Goal: Task Accomplishment & Management: Manage account settings

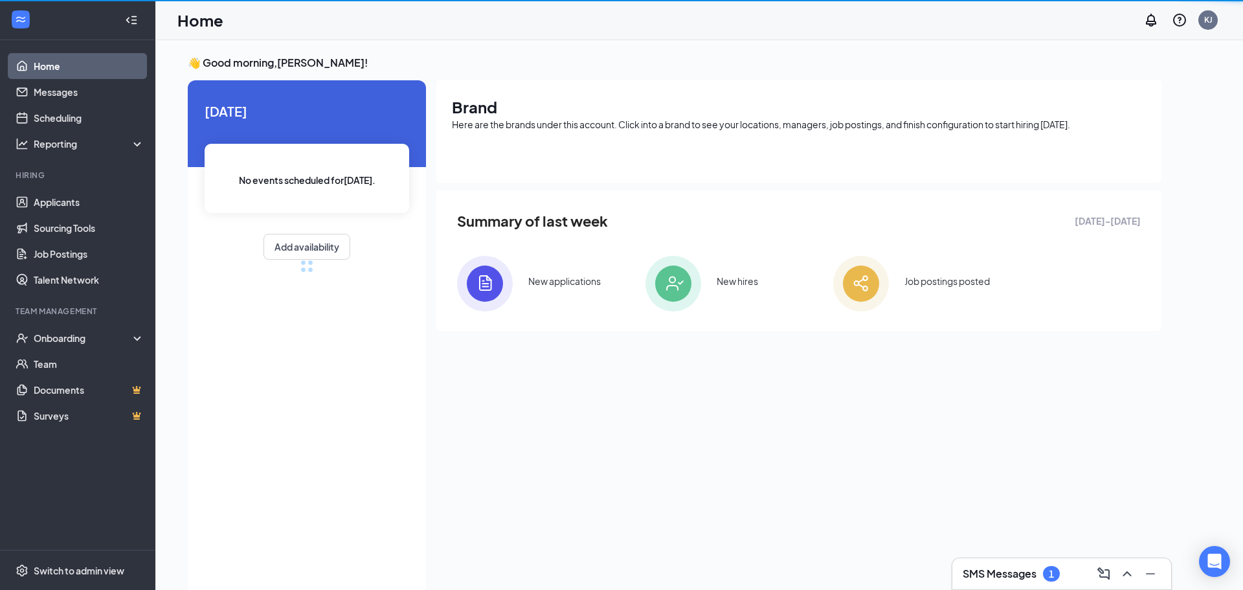
click at [981, 567] on h3 "SMS Messages" at bounding box center [1000, 573] width 74 height 14
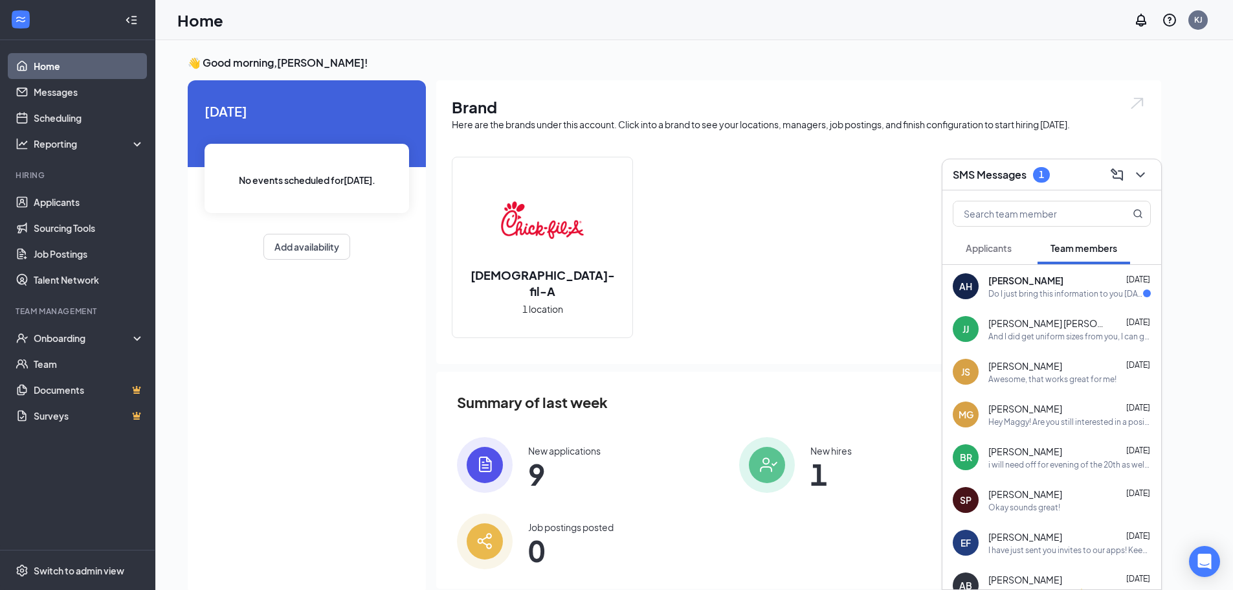
click at [1080, 280] on div "[PERSON_NAME] [DATE]" at bounding box center [1070, 280] width 162 height 13
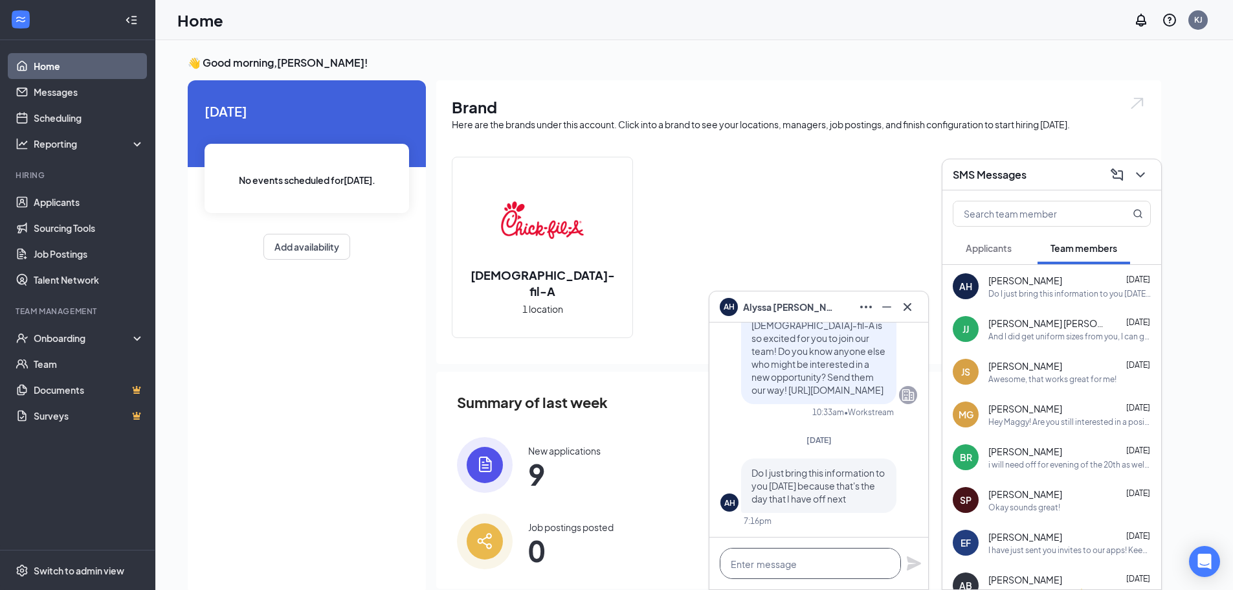
click at [777, 563] on textarea at bounding box center [810, 563] width 181 height 31
click at [107, 335] on div "Onboarding" at bounding box center [84, 337] width 100 height 13
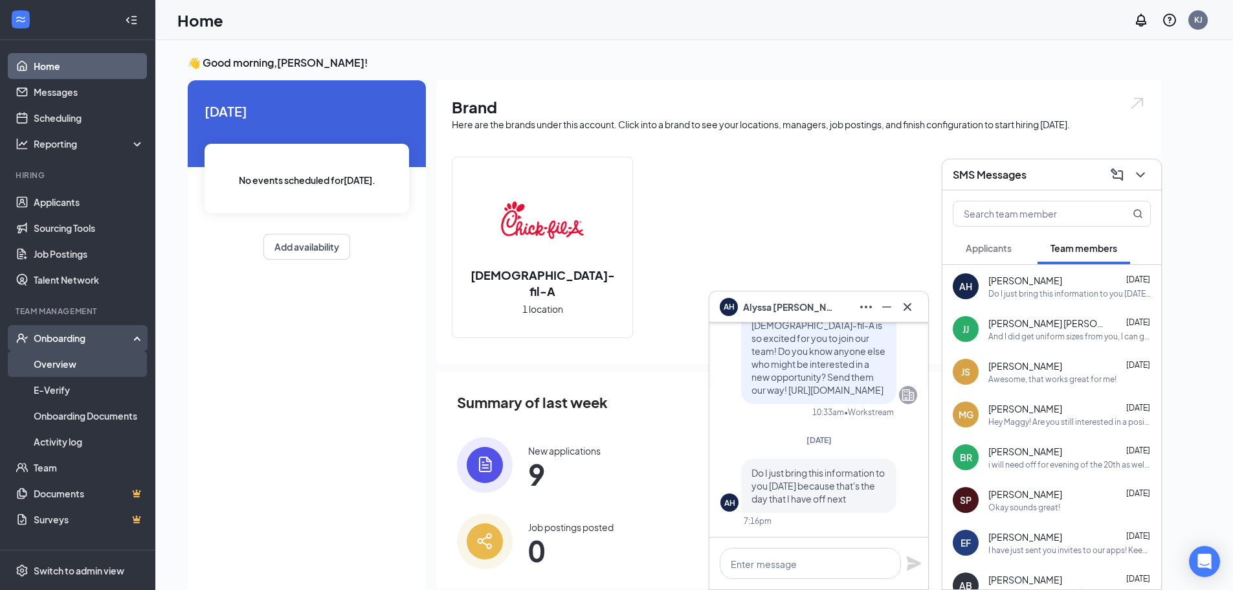
click at [104, 372] on link "Overview" at bounding box center [89, 364] width 111 height 26
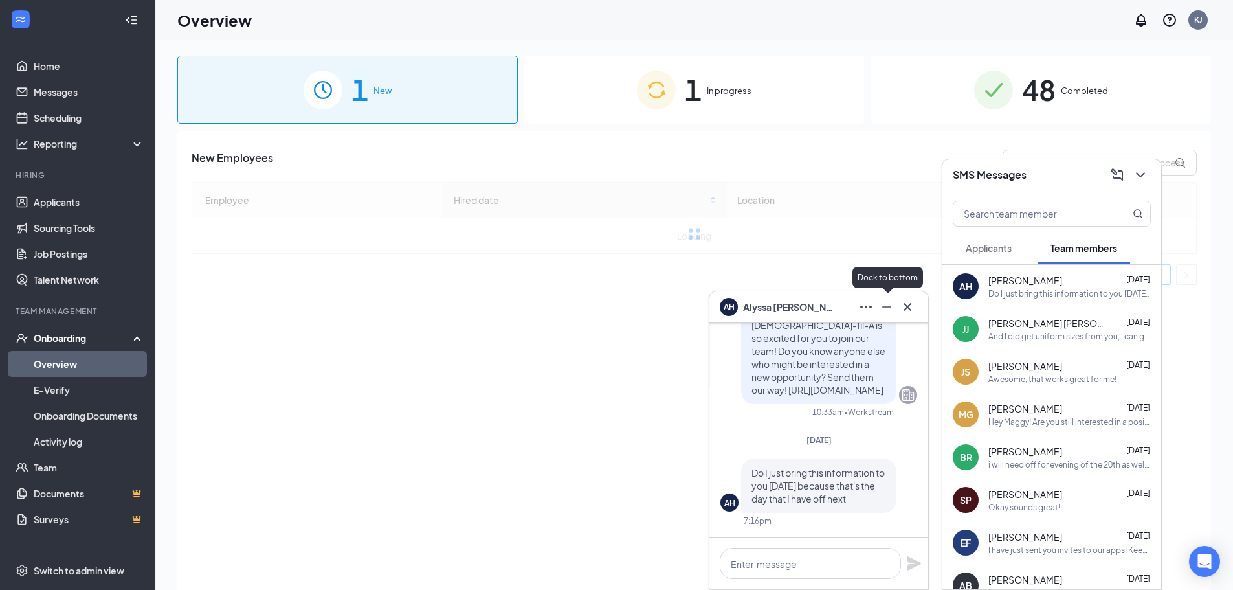
click at [887, 313] on icon "Minimize" at bounding box center [887, 307] width 16 height 16
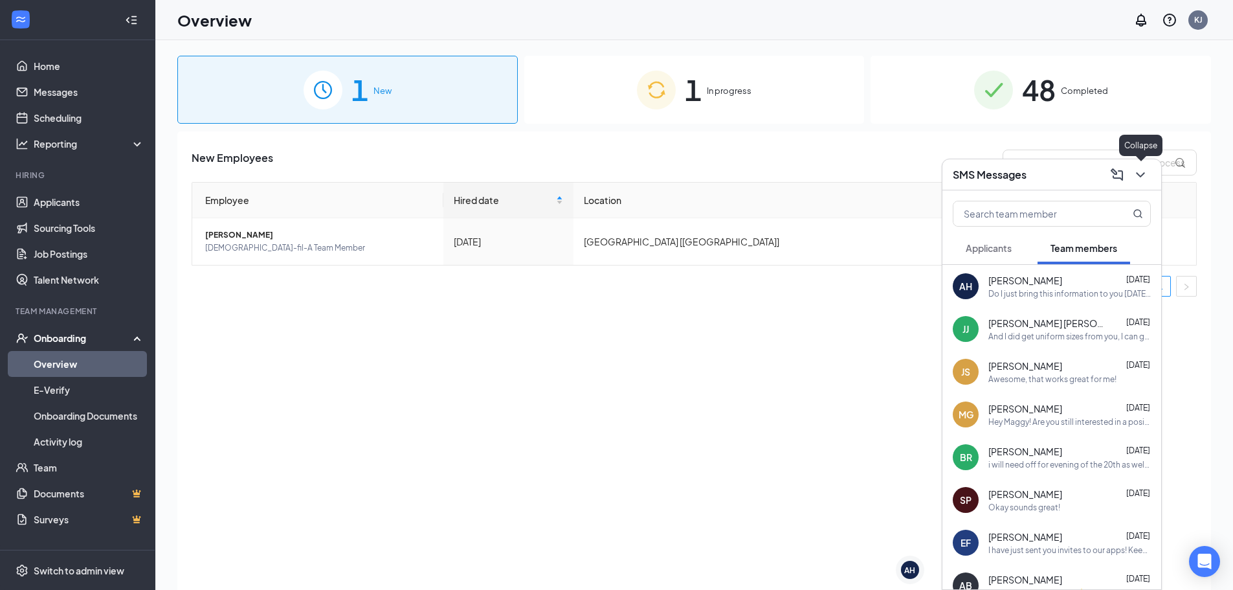
drag, startPoint x: 1139, startPoint y: 179, endPoint x: 386, endPoint y: 312, distance: 765.2
click at [1110, 188] on div "SMS Messages" at bounding box center [1052, 174] width 219 height 31
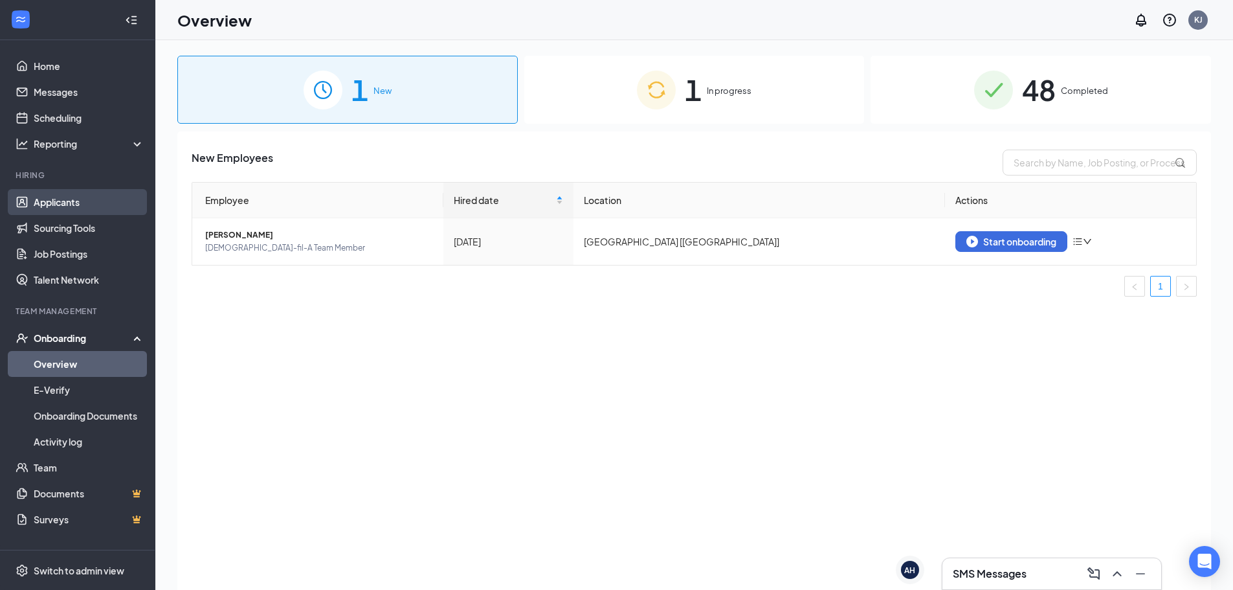
click at [86, 197] on link "Applicants" at bounding box center [89, 202] width 111 height 26
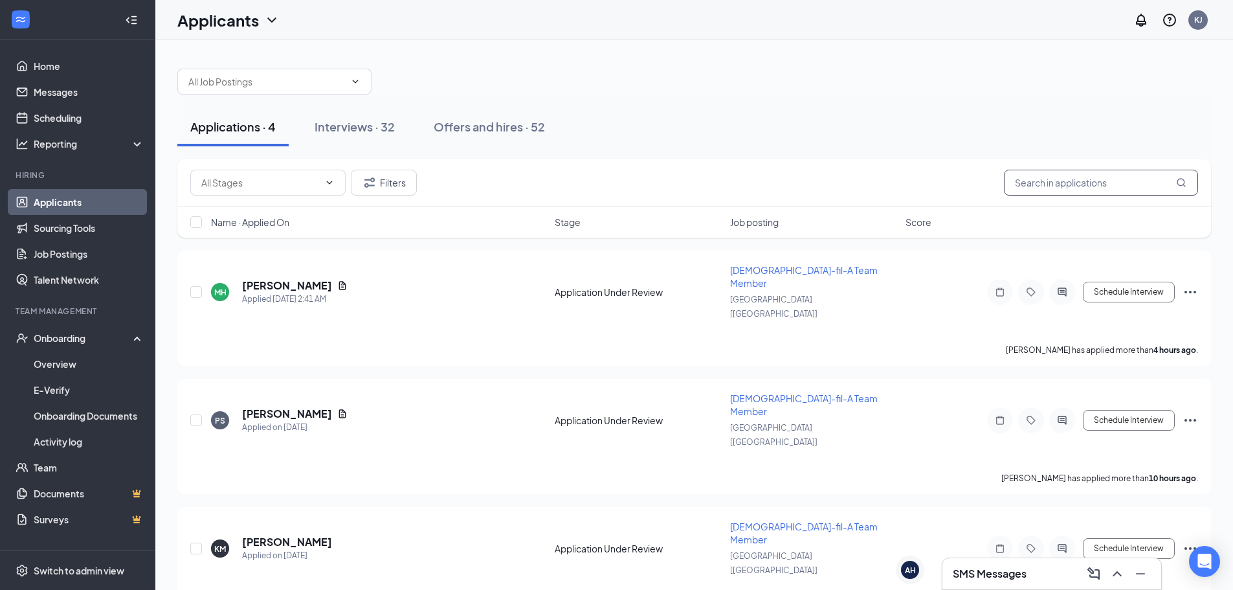
click at [1056, 176] on input "text" at bounding box center [1101, 183] width 194 height 26
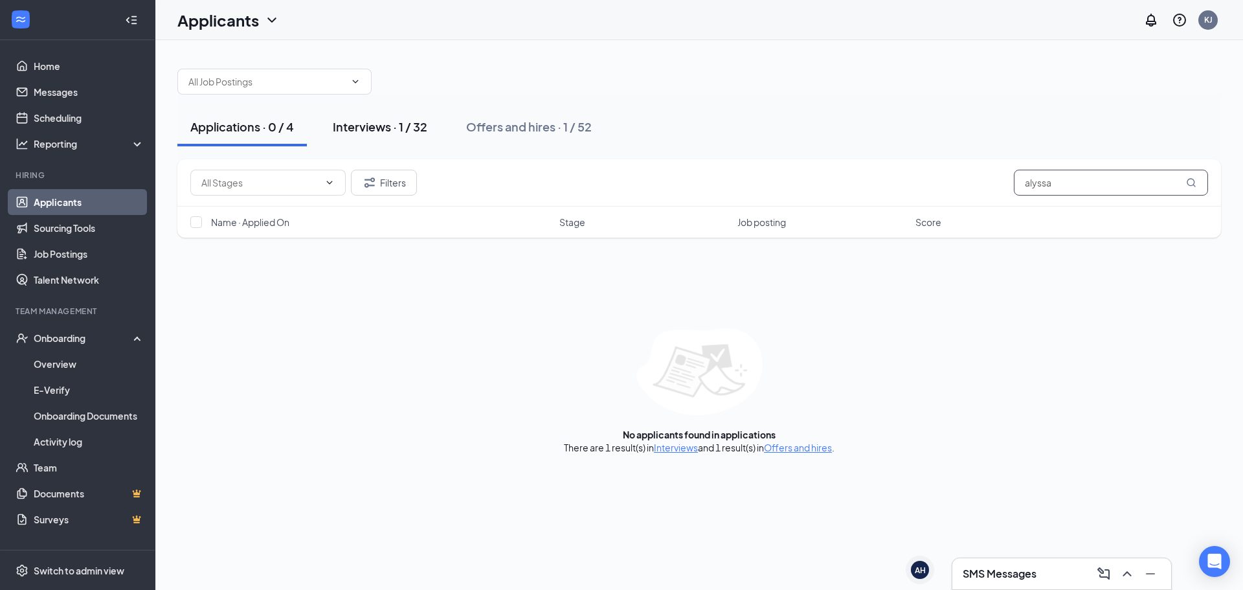
type input "alyssa"
drag, startPoint x: 417, startPoint y: 129, endPoint x: 444, endPoint y: 129, distance: 27.2
click at [416, 129] on div "Interviews · 1 / 32" at bounding box center [380, 126] width 95 height 16
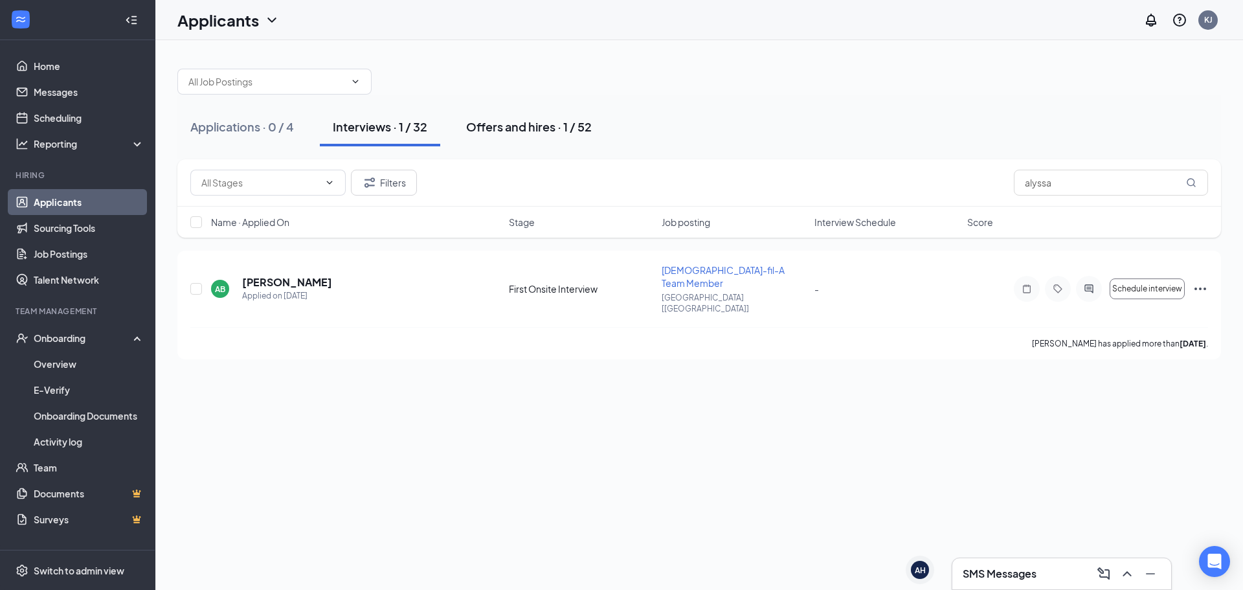
click at [530, 134] on div "Offers and hires · 1 / 52" at bounding box center [529, 126] width 126 height 16
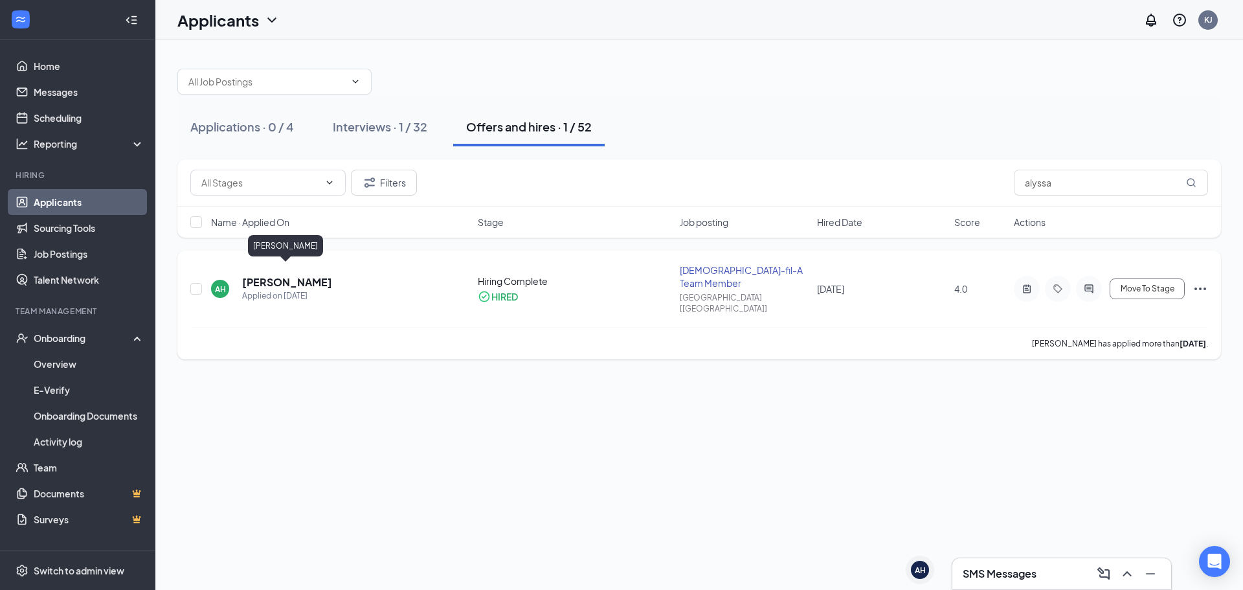
click at [277, 275] on h5 "[PERSON_NAME]" at bounding box center [287, 282] width 90 height 14
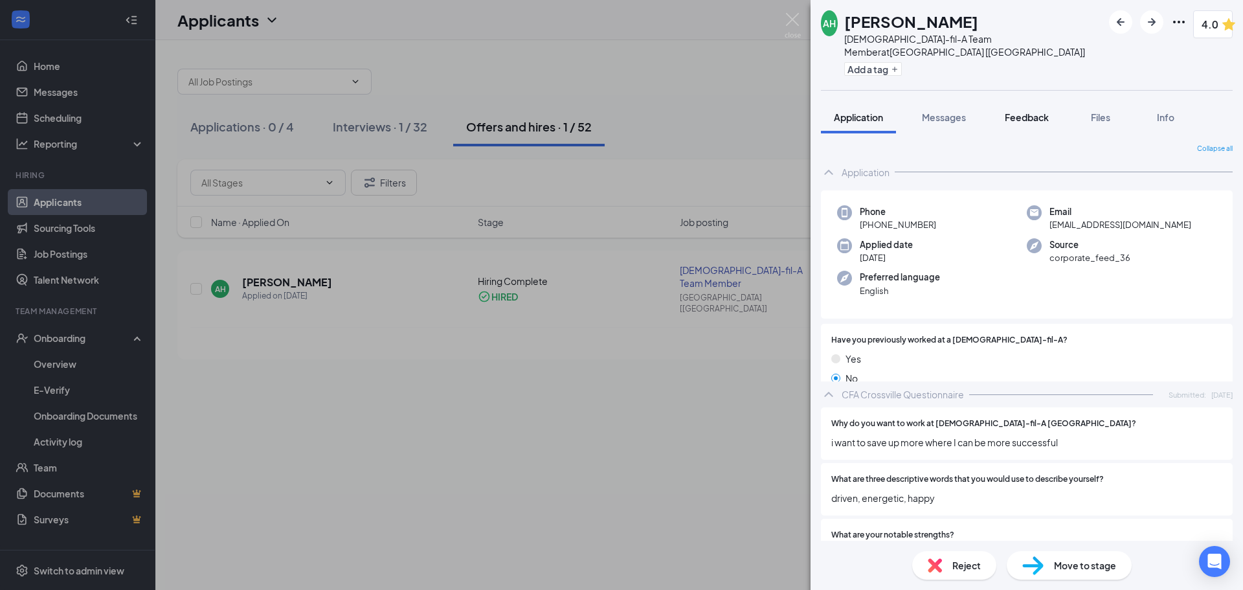
click at [1017, 111] on span "Feedback" at bounding box center [1027, 117] width 44 height 12
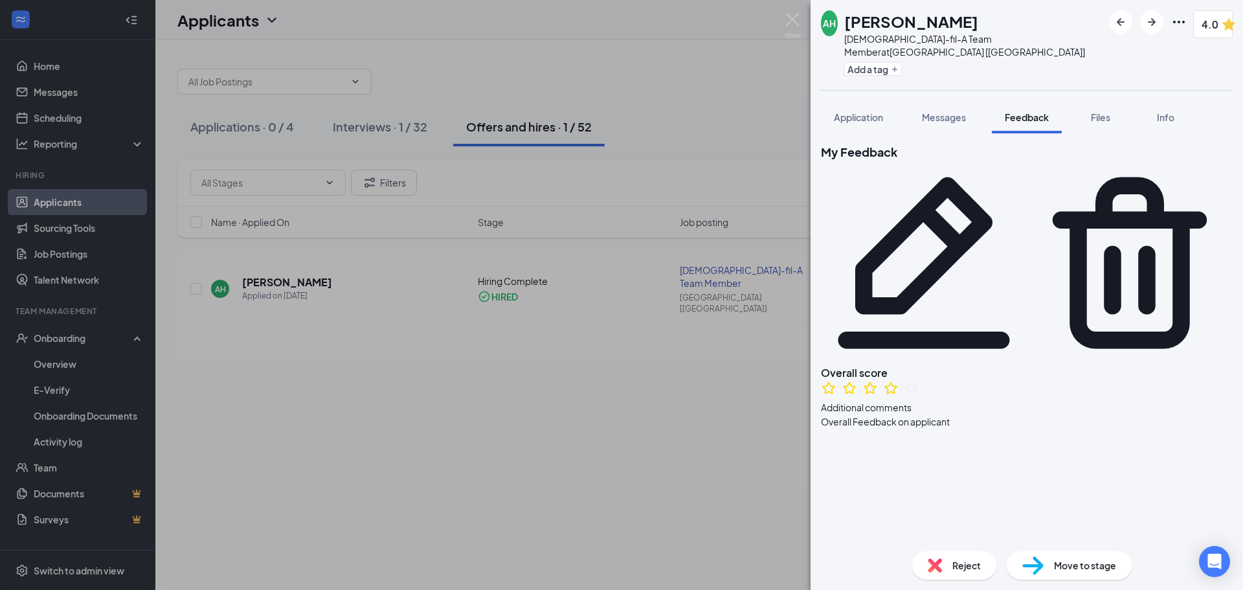
click at [667, 482] on div "AH [PERSON_NAME][DEMOGRAPHIC_DATA]-fil-A Team Member at [GEOGRAPHIC_DATA] [[GEO…" at bounding box center [621, 295] width 1243 height 590
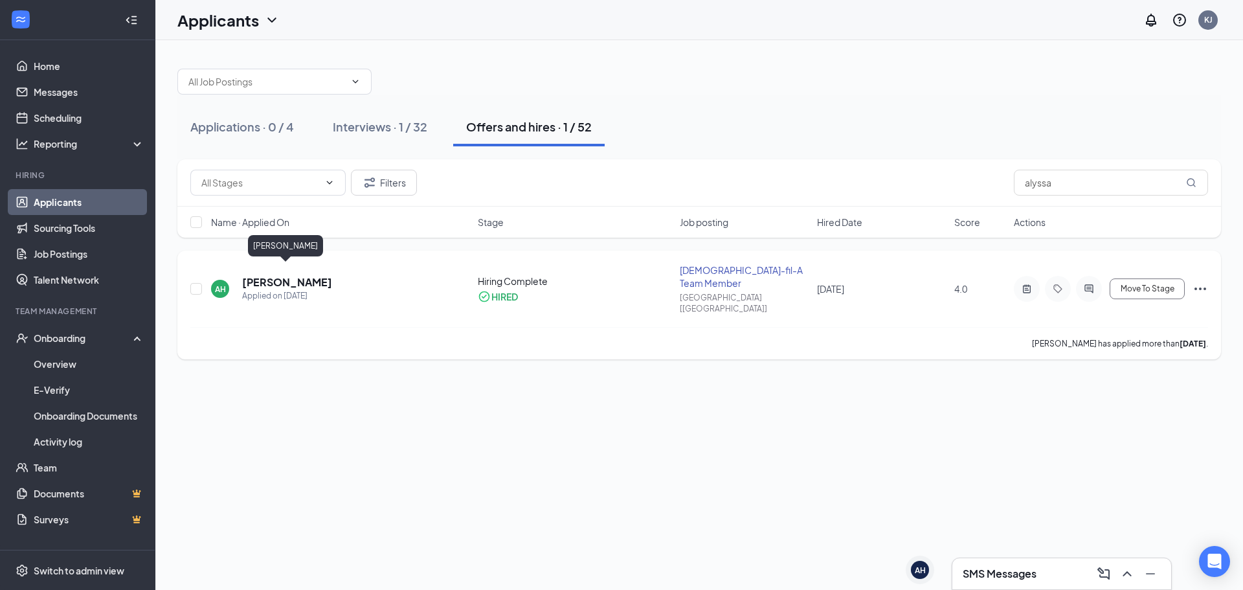
click at [257, 275] on h5 "[PERSON_NAME]" at bounding box center [287, 282] width 90 height 14
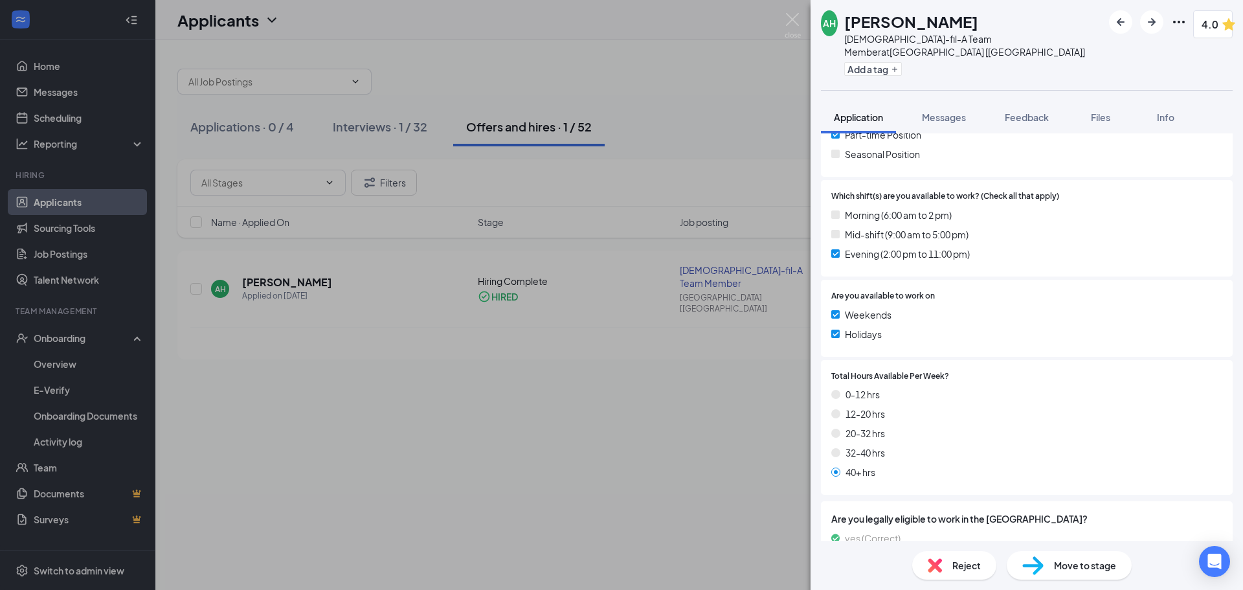
scroll to position [583, 0]
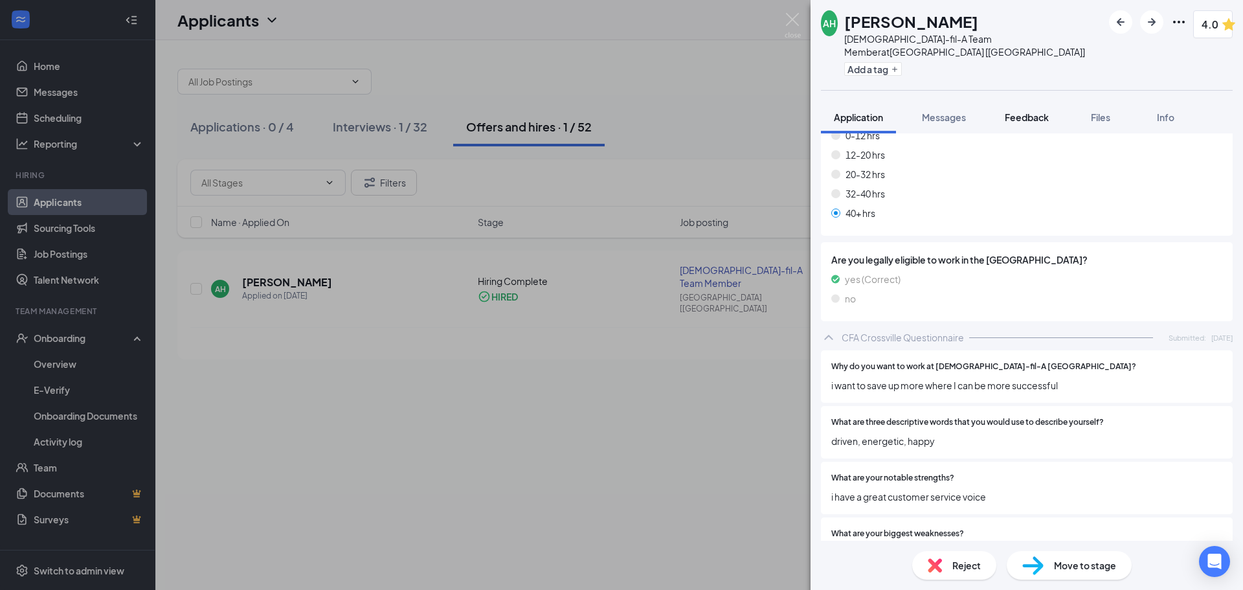
click at [1026, 111] on span "Feedback" at bounding box center [1027, 117] width 44 height 12
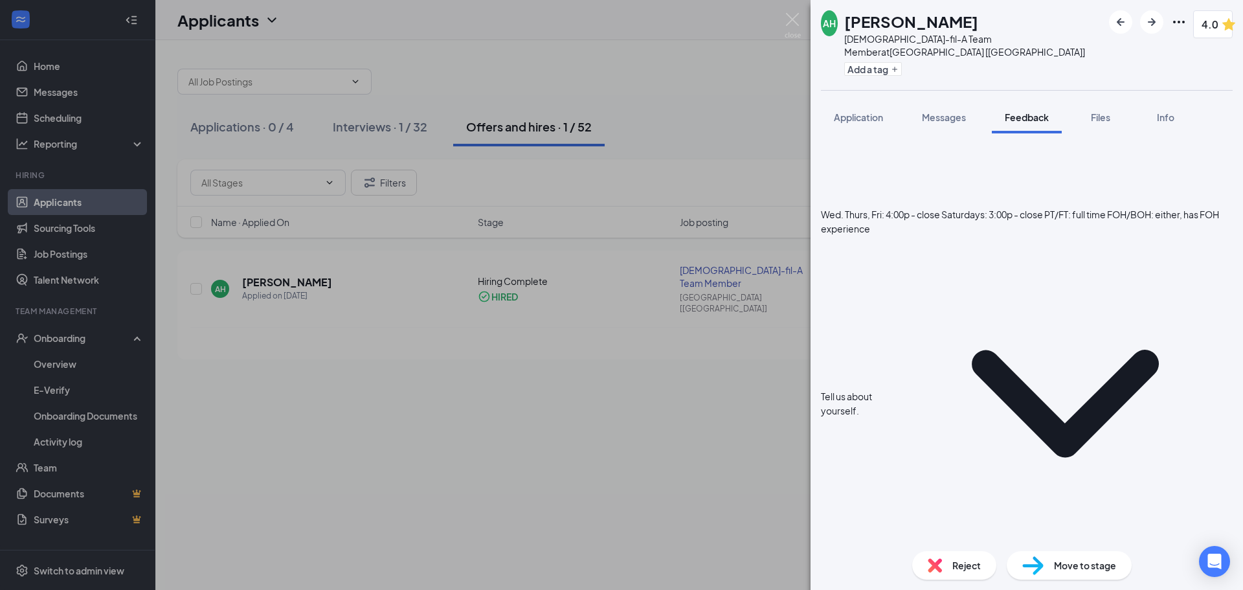
scroll to position [587, 0]
click at [484, 349] on div "AH [PERSON_NAME][DEMOGRAPHIC_DATA]-fil-A Team Member at [GEOGRAPHIC_DATA] [[GEO…" at bounding box center [621, 295] width 1243 height 590
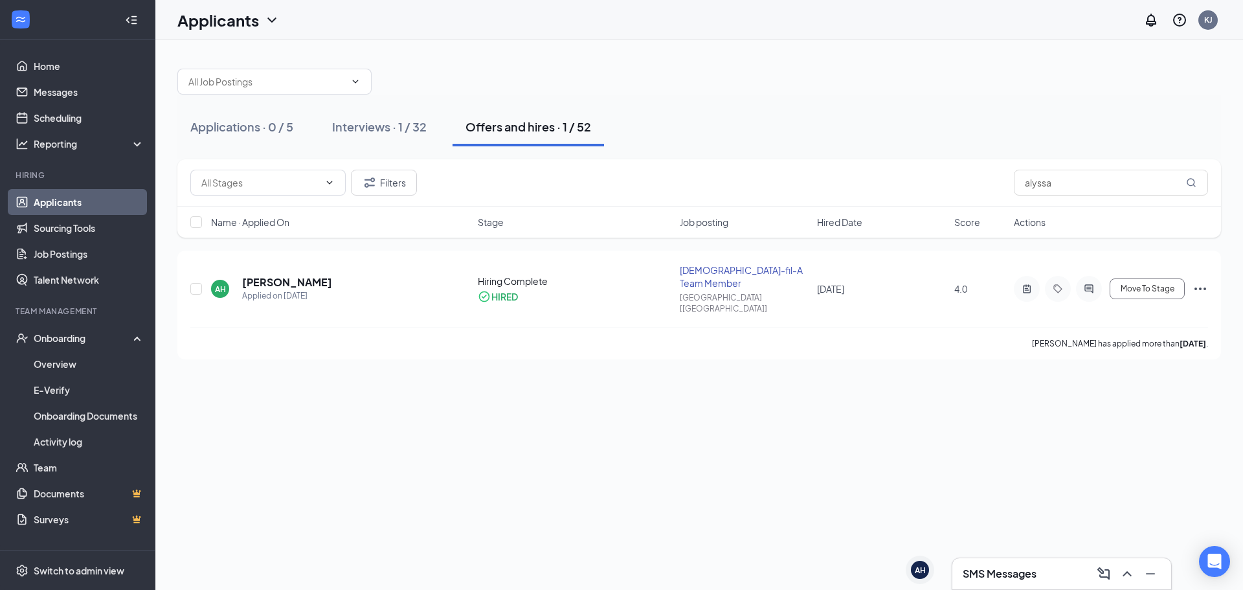
click at [976, 572] on h3 "SMS Messages" at bounding box center [1000, 573] width 74 height 14
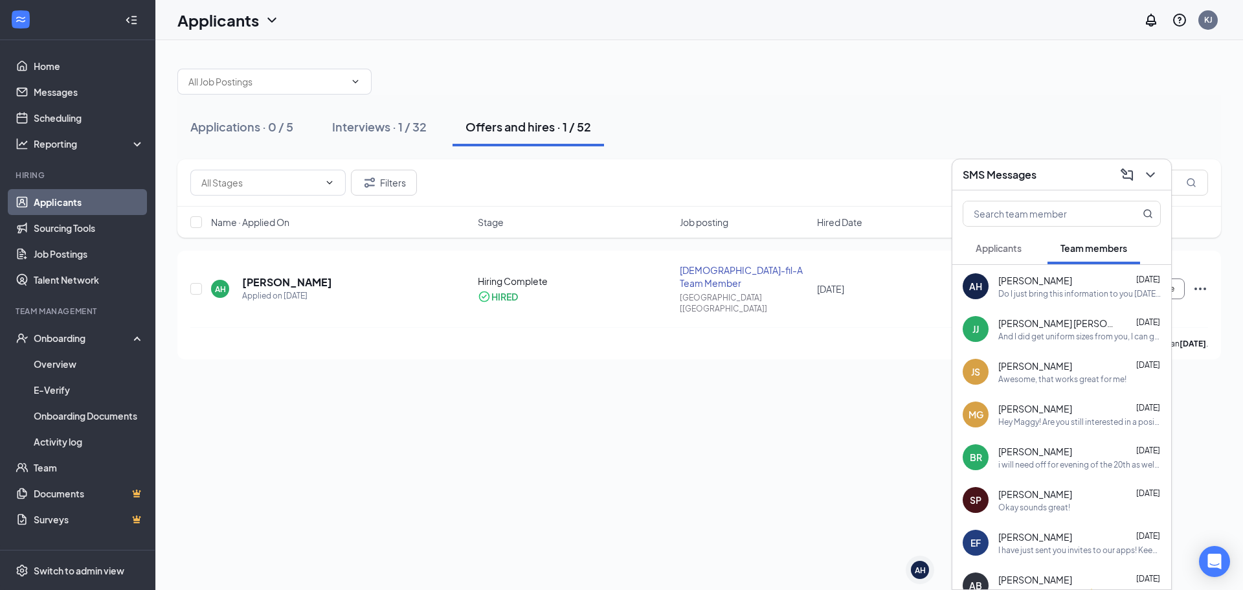
click at [1029, 296] on div "Do I just bring this information to you [DATE] because that's the day that I ha…" at bounding box center [1079, 293] width 162 height 11
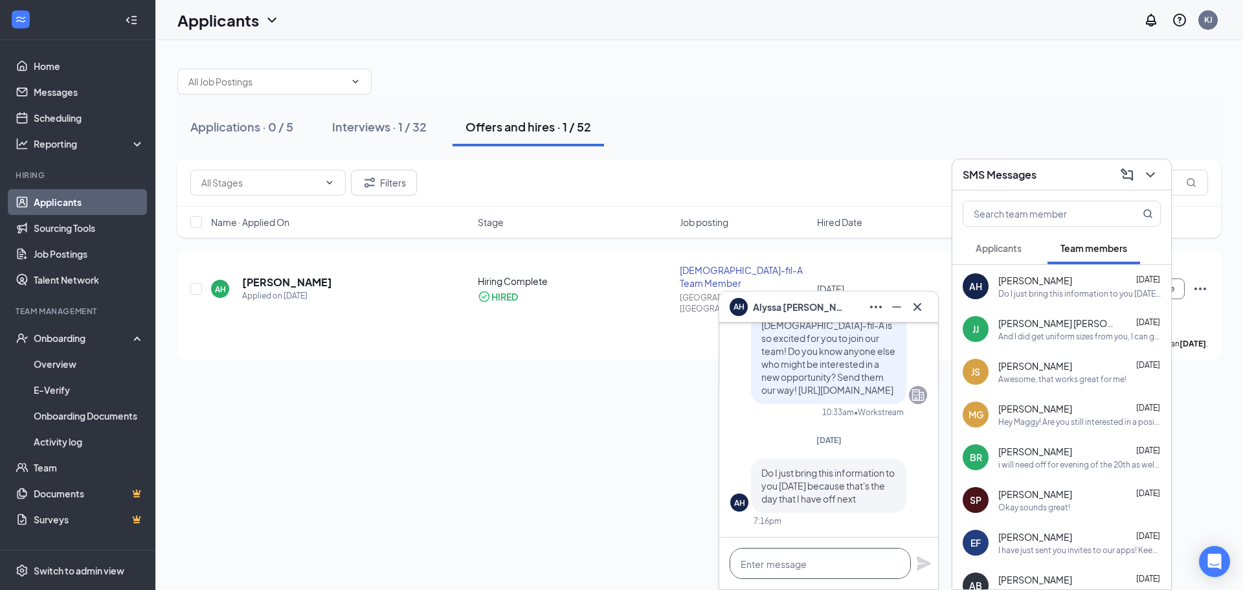
click at [830, 551] on textarea at bounding box center [820, 563] width 181 height 31
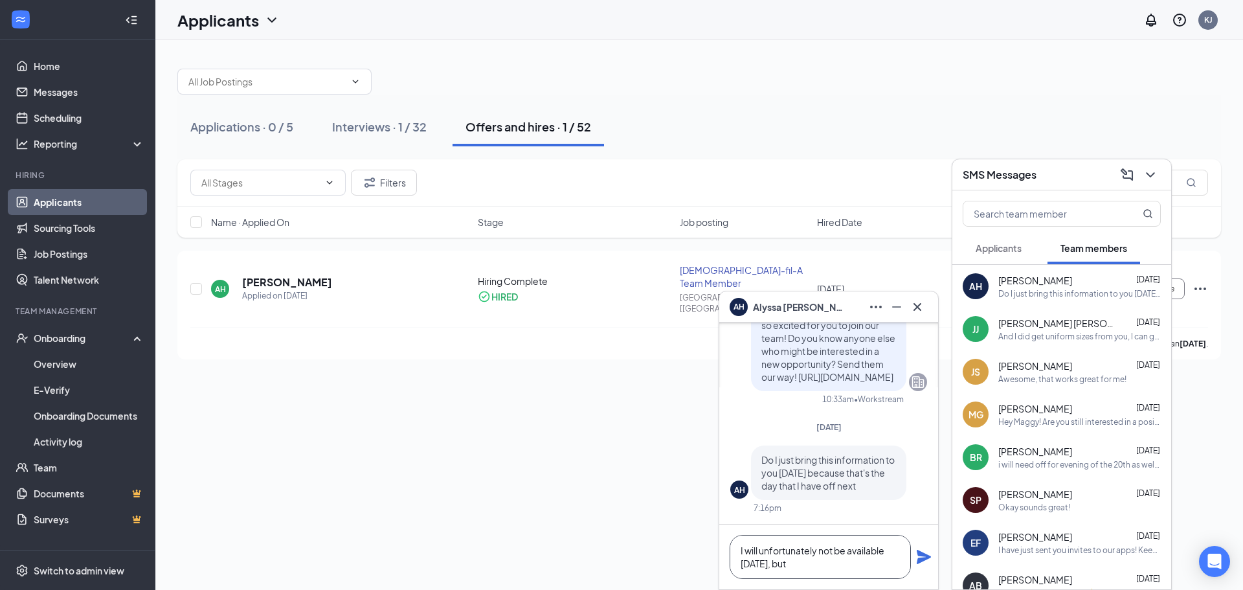
type textarea "I will unfortunately not be available [DATE], but"
